Goal: Information Seeking & Learning: Learn about a topic

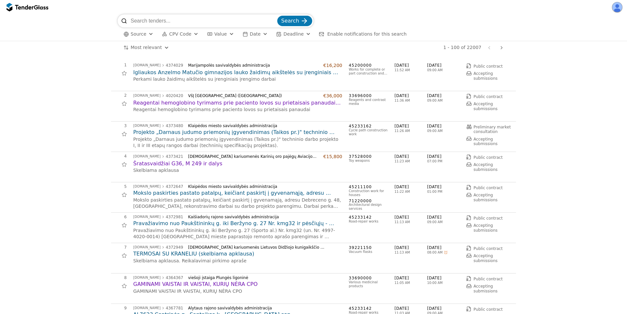
scroll to position [353, 0]
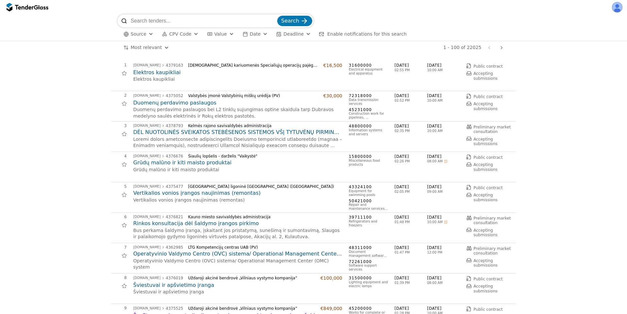
click at [195, 254] on h2 "Operatyvinio Valdymo Centro (OVC) sistema/ Operational Management Center (OMC) …" at bounding box center [237, 253] width 209 height 7
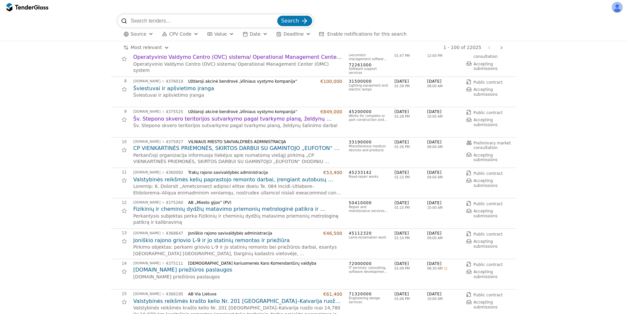
scroll to position [235, 0]
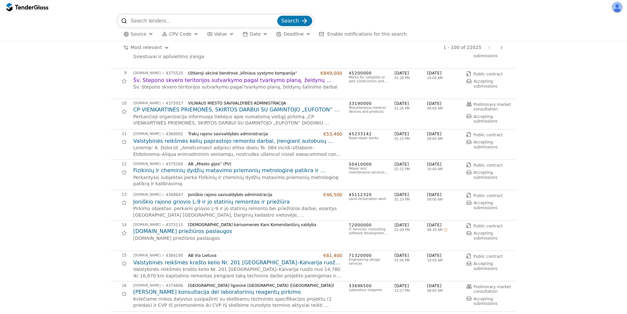
click at [248, 141] on h2 "Valstybinės reikšmės kelių paprastojo remonto darbai, įrengiant autobusų laukim…" at bounding box center [237, 141] width 209 height 7
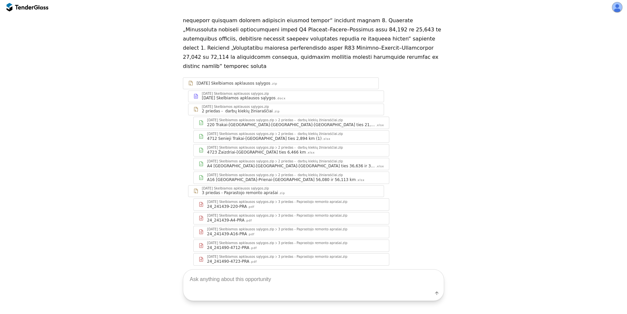
scroll to position [123, 0]
click at [376, 122] on div ".xlsx" at bounding box center [380, 124] width 8 height 4
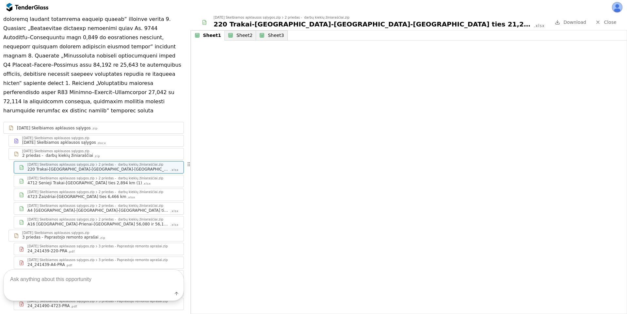
click at [243, 34] on div "Sheet2" at bounding box center [245, 36] width 16 height 6
click at [268, 36] on div "Sheet3" at bounding box center [276, 36] width 16 height 6
click at [209, 36] on div "Sheet1" at bounding box center [211, 36] width 16 height 6
click at [604, 22] on link "Close" at bounding box center [606, 22] width 29 height 8
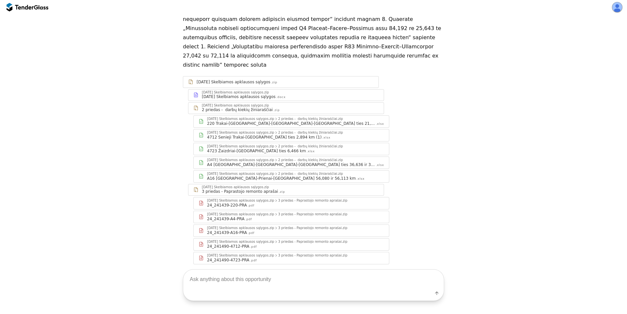
click at [264, 216] on div "24_241439-A4-PRA .pdf" at bounding box center [295, 218] width 177 height 5
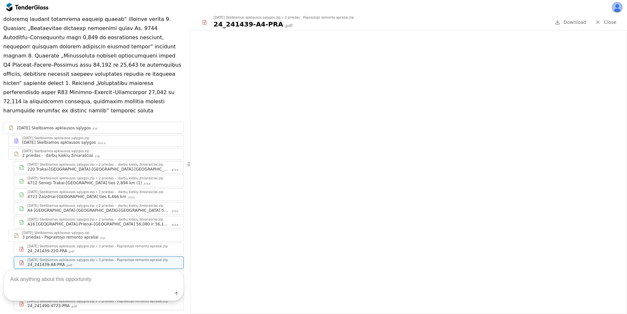
click at [615, 24] on span "Close" at bounding box center [610, 22] width 12 height 5
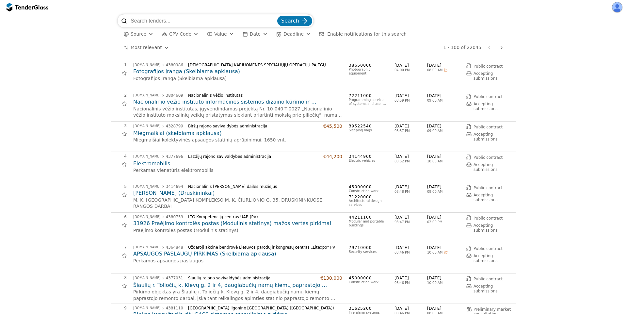
scroll to position [118, 0]
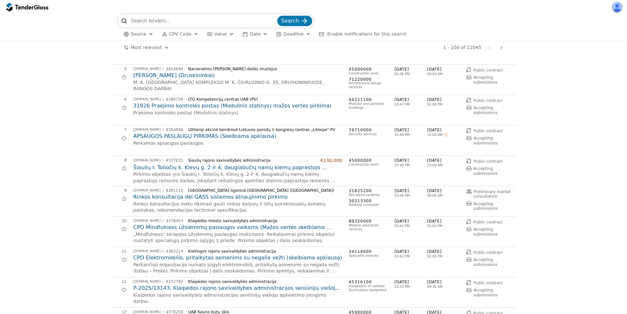
click at [195, 229] on h2 "CPO Mindfulness užsiėmimų paslaugos vaikams (Mažos vertės skelbiama apklausa)" at bounding box center [237, 227] width 209 height 7
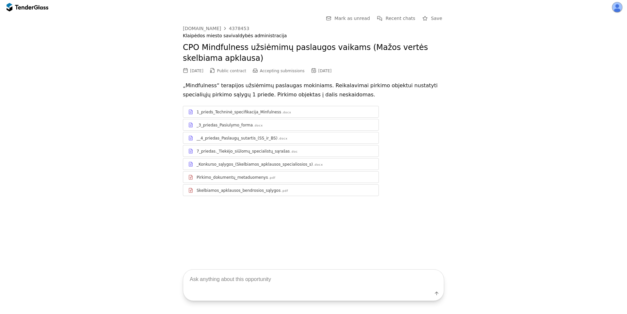
click at [265, 114] on div "1_prieds_Techninė_specifikacija_Minfulness" at bounding box center [239, 111] width 85 height 5
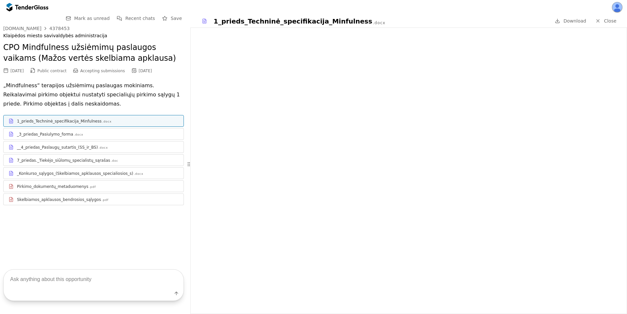
click at [74, 273] on textarea at bounding box center [94, 279] width 180 height 19
type textarea "What's this about?"
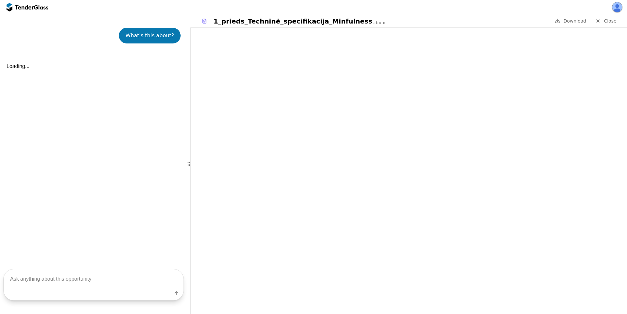
scroll to position [200, 0]
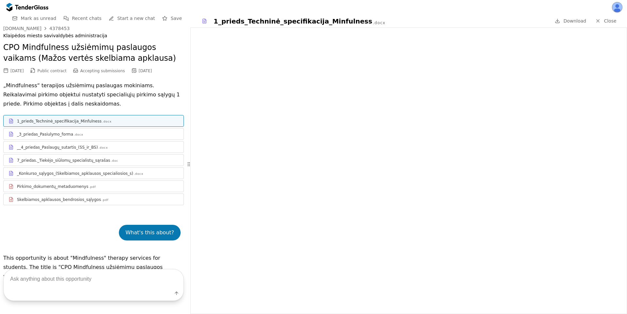
click at [59, 287] on textarea at bounding box center [94, 279] width 180 height 19
click at [73, 278] on textarea at bounding box center [94, 279] width 180 height 19
type textarea "tech specs"
click at [80, 157] on div at bounding box center [98, 157] width 162 height 0
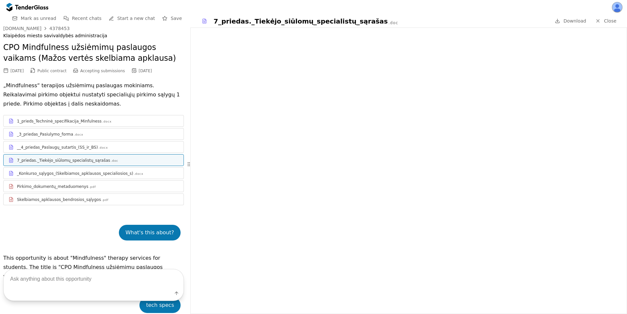
click at [99, 148] on div ".docx" at bounding box center [103, 148] width 9 height 4
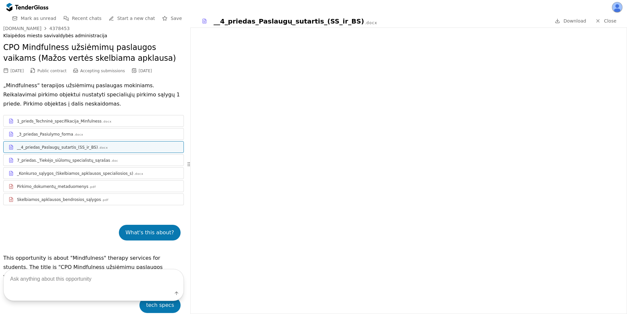
click at [611, 20] on span "Close" at bounding box center [610, 20] width 12 height 5
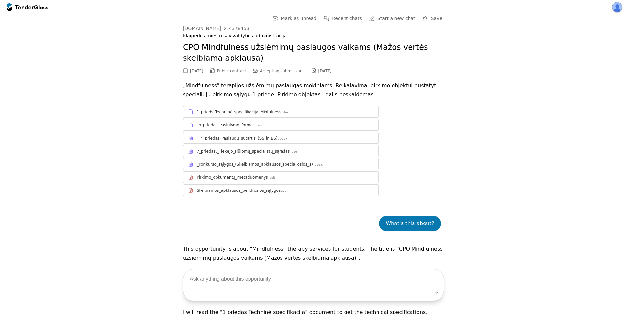
click at [362, 18] on span "Recent chats" at bounding box center [347, 18] width 30 height 5
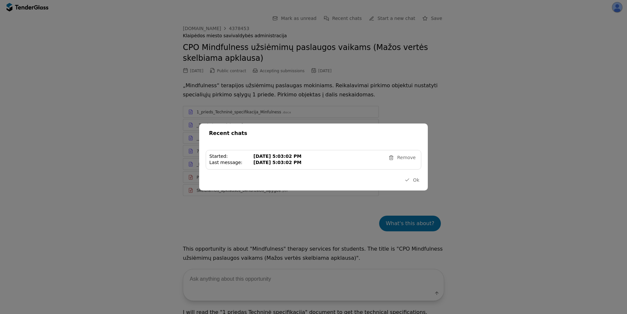
click at [405, 158] on span "Remove" at bounding box center [406, 157] width 19 height 5
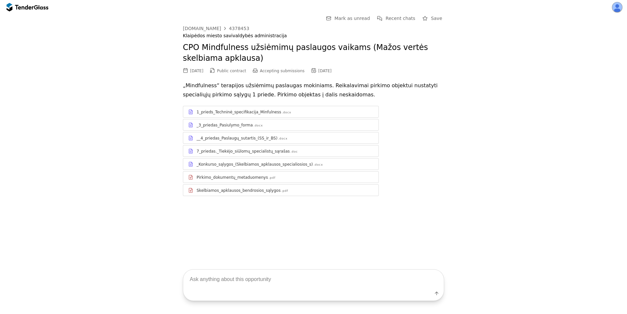
click at [292, 150] on div "7_priedas._Tiekėjo_siūlomų_specialistų_sąrašas .doc" at bounding box center [285, 151] width 177 height 5
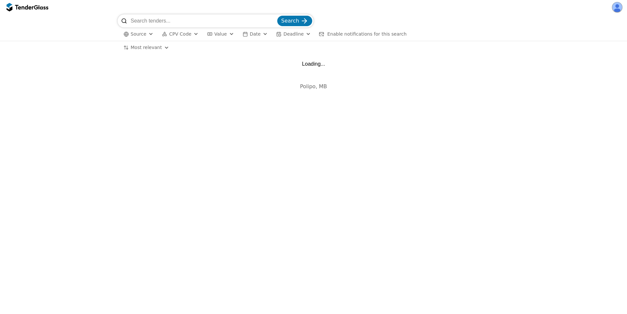
click at [190, 19] on input "search" at bounding box center [203, 20] width 145 height 13
type input "nav"
click at [277, 16] on button "Search" at bounding box center [294, 21] width 35 height 10
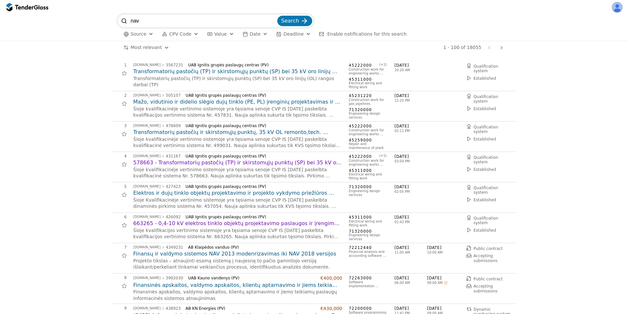
click at [254, 71] on h2 "Transformatorių pastočių (TP) ir skirstomųjų punktų (SP) bei 35 kV oro linijų (…" at bounding box center [237, 71] width 209 height 7
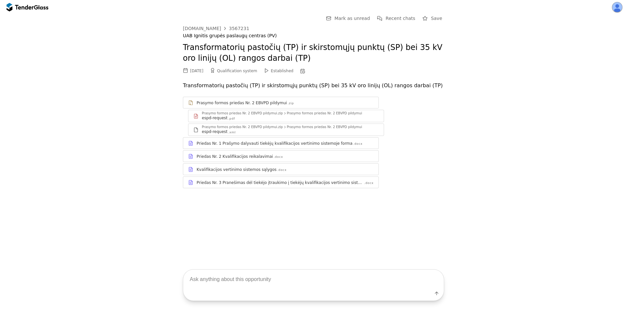
click at [275, 142] on div "Priedas Nr. 1 Prašymo dalyvauti tiekėjų kvalifikacijos vertinimo sistemoje forma" at bounding box center [275, 143] width 156 height 5
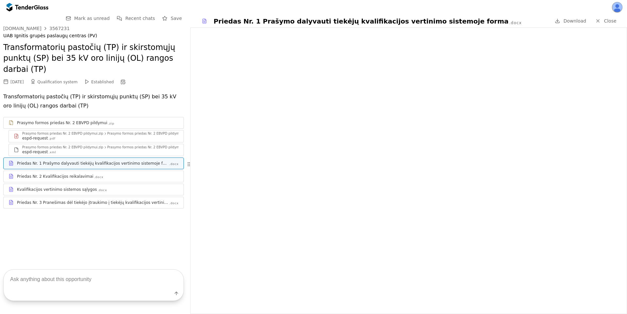
click at [130, 174] on div "Priedas Nr. 2 Kvalifikacijos reikalavimai .docx" at bounding box center [98, 176] width 162 height 5
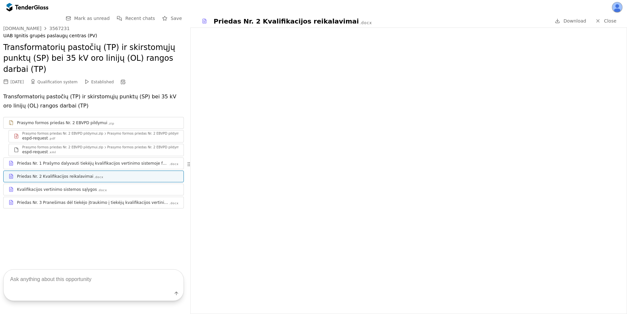
click at [124, 185] on div "Kvalifikacijos vertinimo sistemos sąlygos .docx" at bounding box center [94, 189] width 180 height 8
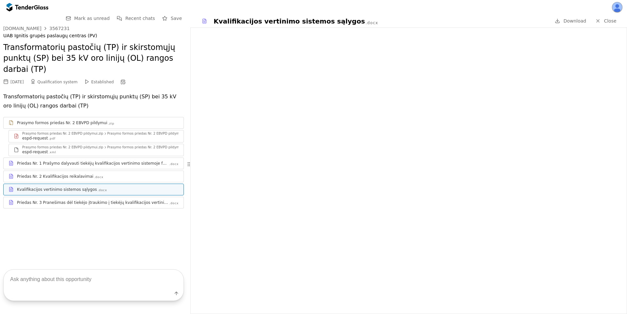
click at [90, 200] on div "Priedas Nr. 3 Pranešimas dėl tiekėjo įtraukimo į tiekėjų kvalifikacijos vertini…" at bounding box center [93, 202] width 152 height 5
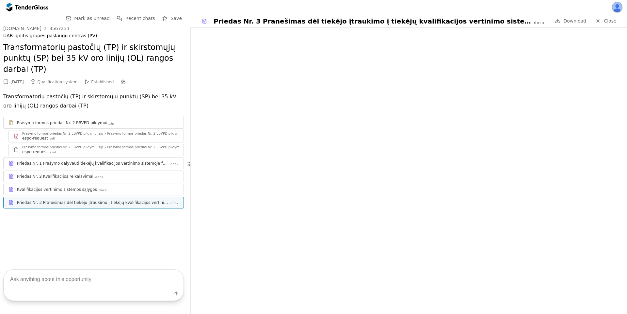
click at [101, 54] on h2 "Transformatorių pastočių (TP) ir skirstomųjų punktų (SP) bei 35 kV oro linijų (…" at bounding box center [93, 58] width 181 height 33
click at [90, 161] on div "Priedas Nr. 1 Prašymo dalyvauti tiekėjų kvalifikacijos vertinimo sistemoje forma" at bounding box center [93, 163] width 152 height 5
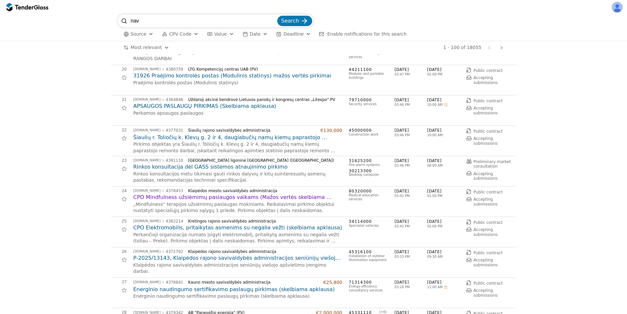
scroll to position [588, 0]
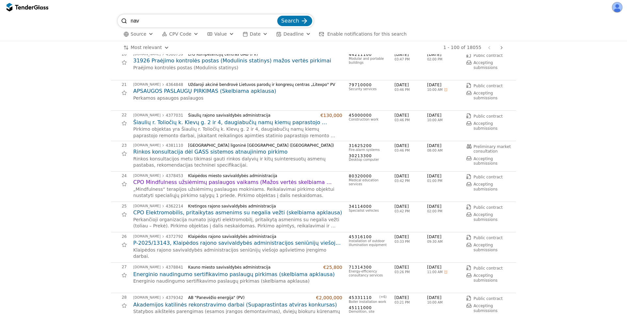
click at [177, 21] on input "nav" at bounding box center [203, 20] width 145 height 13
type input ""nav""
click at [277, 16] on button "Search" at bounding box center [294, 21] width 35 height 10
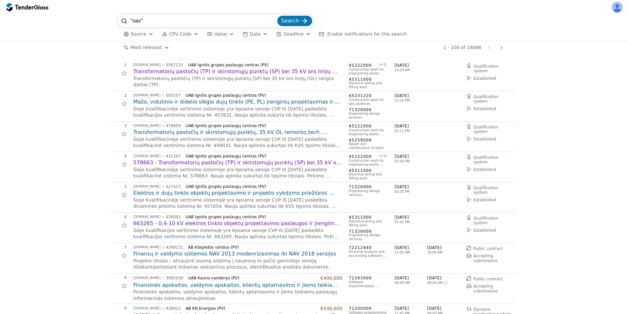
drag, startPoint x: 156, startPoint y: 20, endPoint x: 50, endPoint y: 16, distance: 105.6
click at [50, 16] on div ""nav" Search Source CPV Code Type Buyer Value Date Deadline Enable notification…" at bounding box center [313, 27] width 621 height 26
type input "nav 2018"
click at [277, 16] on button "Search" at bounding box center [294, 21] width 35 height 10
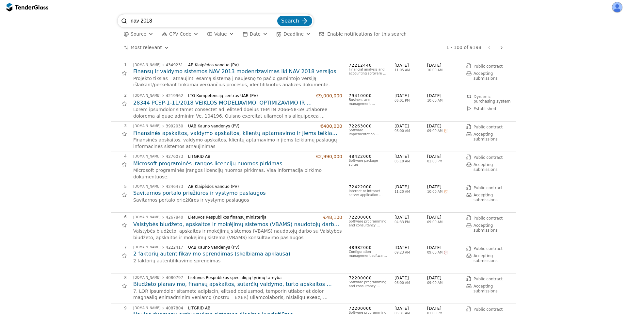
click at [231, 102] on h2 "28344 PCSP-1-11/2018 VEIKLOS MODELIAVIMO, OPTIMIZAVIMO IR SKAITMENIZAVIMO KONSU…" at bounding box center [237, 102] width 209 height 7
drag, startPoint x: 184, startPoint y: 19, endPoint x: 149, endPoint y: 22, distance: 35.4
click at [147, 21] on input "nav 2018" at bounding box center [203, 20] width 145 height 13
type input "nav"
click at [277, 16] on button "Search" at bounding box center [294, 21] width 35 height 10
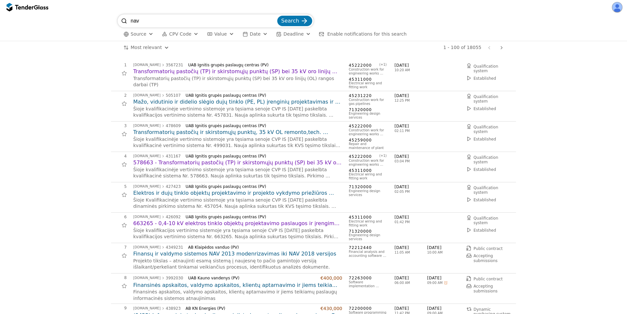
scroll to position [118, 0]
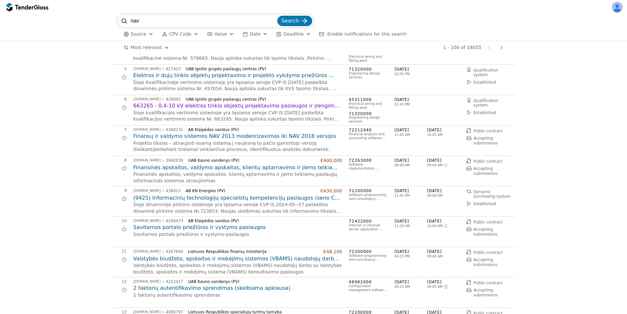
click at [210, 138] on h2 "Finansų ir valdymo sistemos NAV 2013 modenrizavimas iki NAV 2018 versijos" at bounding box center [237, 136] width 209 height 7
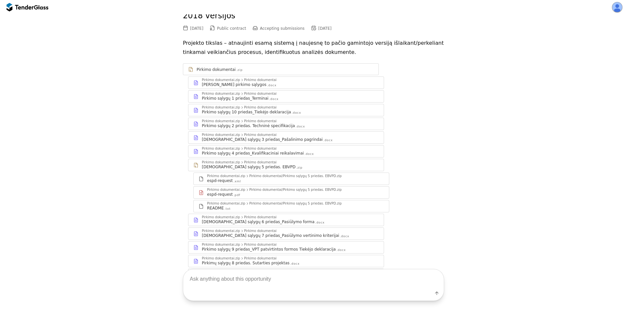
scroll to position [78, 0]
